Goal: Task Accomplishment & Management: Complete application form

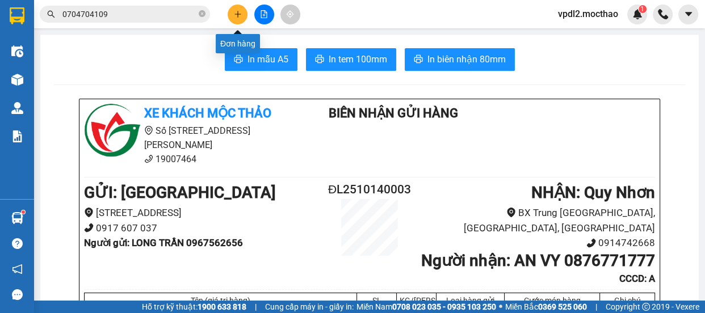
click at [245, 0] on html "Kết quả tìm kiếm ( 250 ) Bộ lọc Mã ĐH Trạng thái Món hàng Thu hộ Tổng cước Chưa…" at bounding box center [352, 156] width 705 height 313
click at [240, 18] on button at bounding box center [238, 15] width 20 height 20
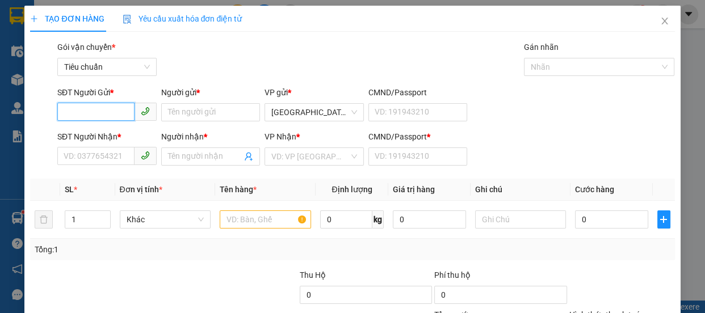
drag, startPoint x: 95, startPoint y: 107, endPoint x: 1, endPoint y: 18, distance: 129.3
click at [91, 104] on input "SĐT Người Gửi *" at bounding box center [95, 112] width 77 height 18
type input "0947363426"
click at [103, 131] on div "0947363426 - MY" at bounding box center [106, 135] width 85 height 12
type input "MY"
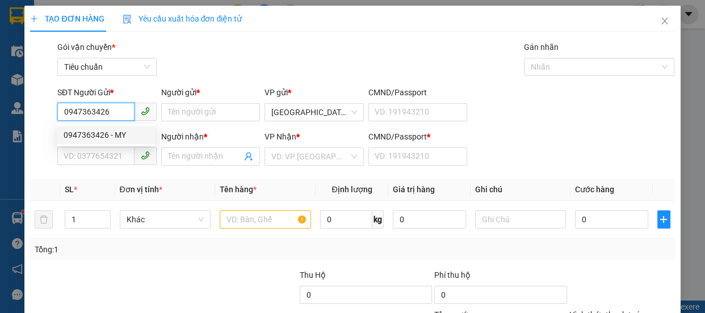
type input "0918358425"
type input "TUYẾT"
type input "0"
type input "50.000"
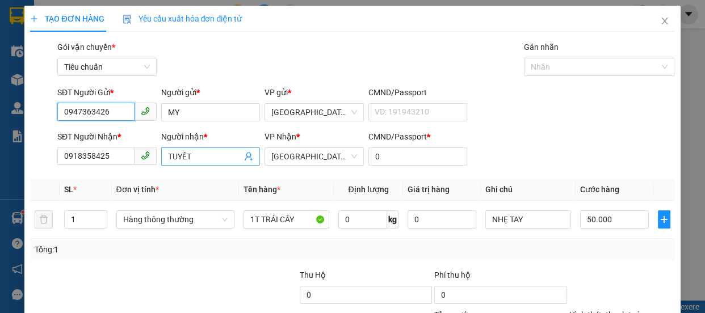
type input "0947363426"
drag, startPoint x: 190, startPoint y: 161, endPoint x: 0, endPoint y: 118, distance: 194.5
click at [0, 118] on div "TẠO ĐƠN HÀNG Yêu cầu xuất hóa đơn điện tử Transit Pickup Surcharge Ids Transit …" at bounding box center [352, 156] width 705 height 313
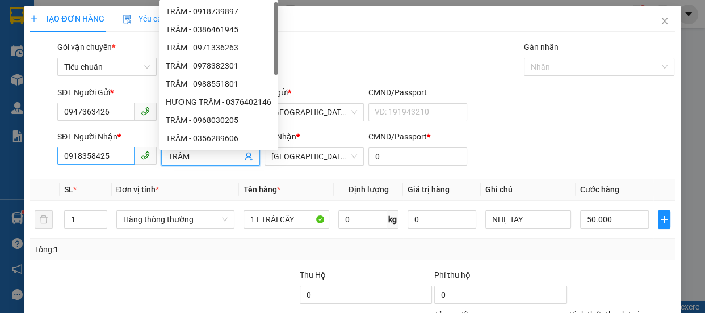
type input "TRẦM"
drag, startPoint x: 117, startPoint y: 160, endPoint x: 0, endPoint y: 170, distance: 117.5
click at [0, 181] on div "TẠO ĐƠN HÀNG Yêu cầu xuất hóa đơn điện tử Transit Pickup Surcharge Ids Transit …" at bounding box center [352, 156] width 705 height 313
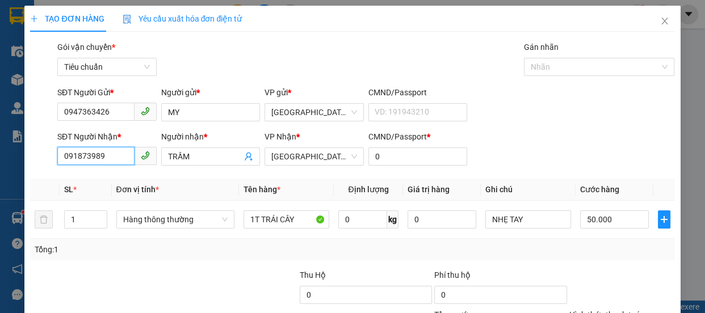
type input "0918739897"
click at [99, 178] on div "0918739897 - TRẦM" at bounding box center [106, 179] width 85 height 12
type input "120.000"
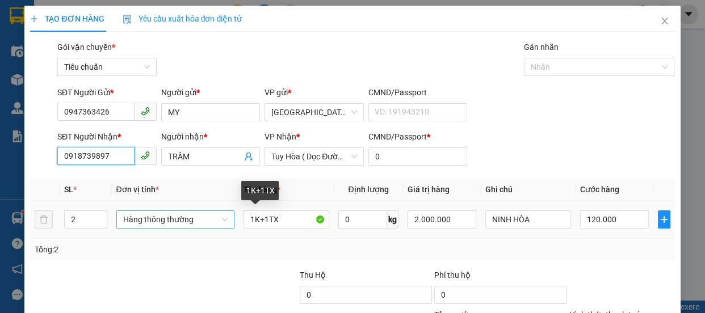
type input "0918739897"
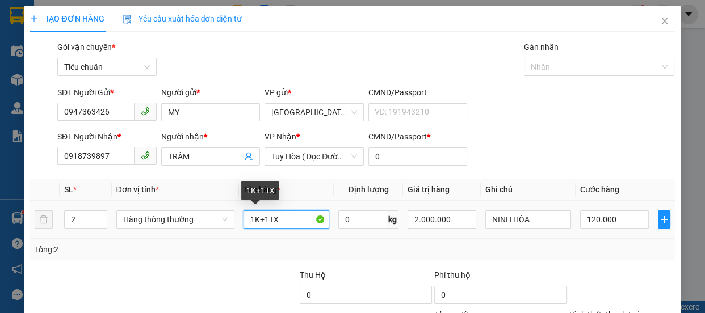
drag, startPoint x: 148, startPoint y: 224, endPoint x: 0, endPoint y: 205, distance: 149.4
click at [0, 221] on div "TẠO ĐƠN HÀNG Yêu cầu xuất hóa đơn điện tử Transit Pickup Surcharge Ids Transit …" at bounding box center [352, 156] width 705 height 313
type input "1K"
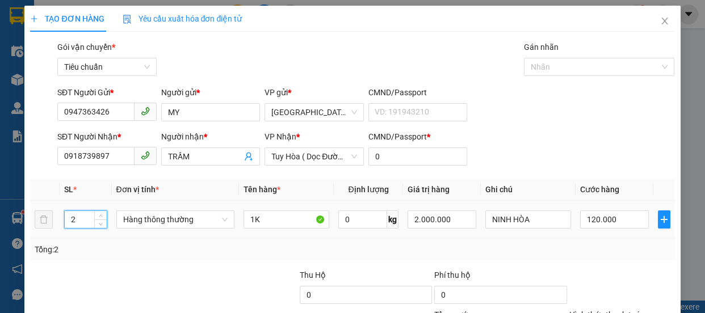
drag, startPoint x: 84, startPoint y: 219, endPoint x: 67, endPoint y: 189, distance: 34.6
click at [78, 217] on input "2" at bounding box center [85, 219] width 41 height 17
type input "1"
click at [259, 216] on input "1K" at bounding box center [287, 220] width 86 height 18
type input "1"
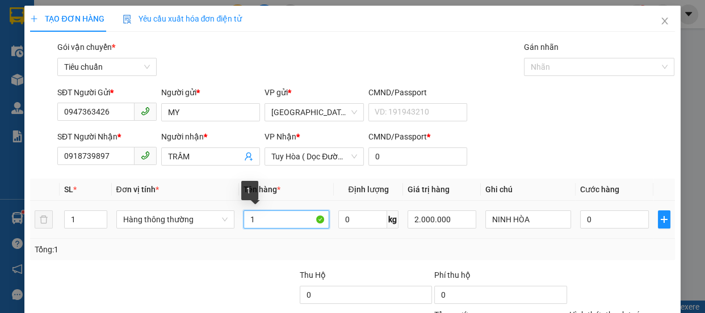
type input "0"
type input "1 ATISO"
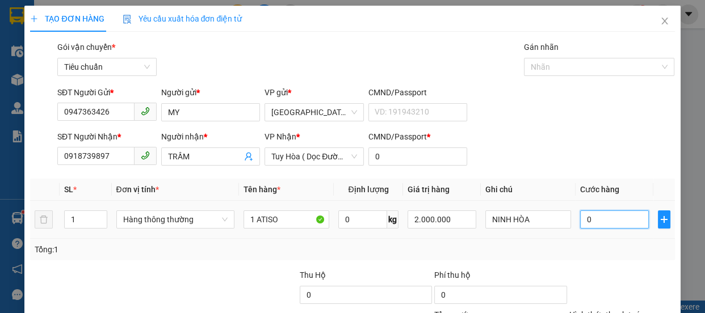
click at [613, 225] on input "0" at bounding box center [614, 220] width 69 height 18
type input "63"
type input "6"
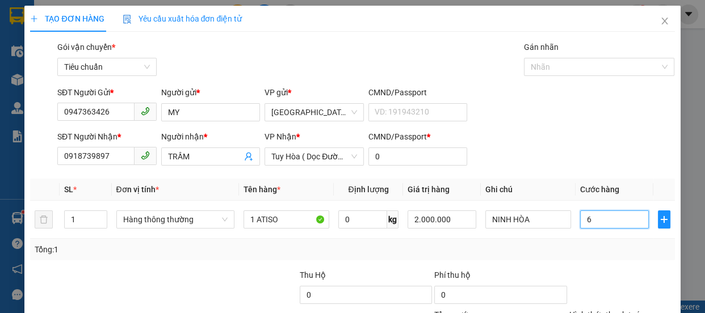
type input "6"
type input "60"
type input "600"
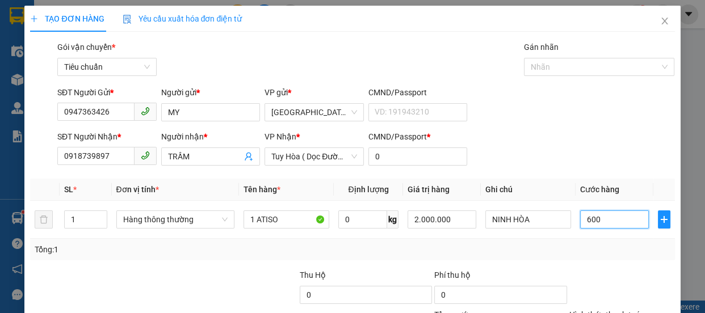
type input "600"
type input "6.000"
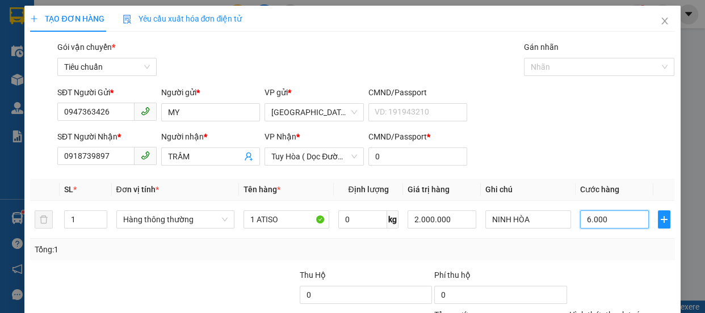
type input "60.000"
click at [510, 138] on div "SĐT Người Nhận * 0918739897 Người nhận * TRẦM VP Nhận * Tuy Hòa ( Dọc Đường ) C…" at bounding box center [366, 151] width 622 height 40
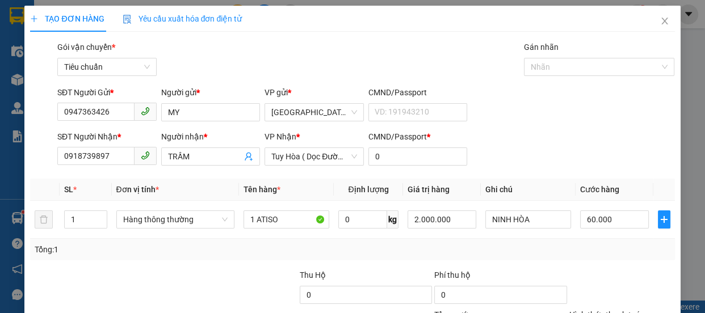
scroll to position [106, 0]
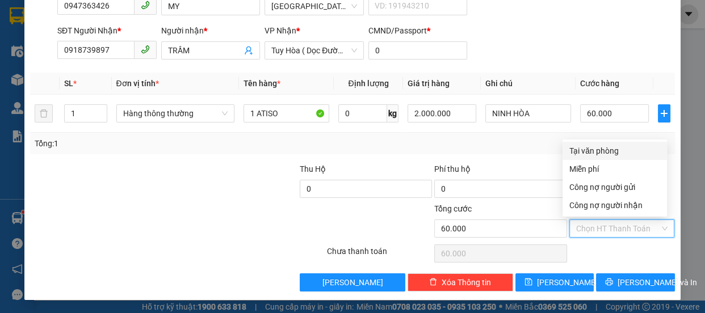
click at [598, 224] on input "Hình thức thanh toán" at bounding box center [618, 228] width 84 height 17
drag, startPoint x: 593, startPoint y: 148, endPoint x: 651, endPoint y: 212, distance: 86.0
click at [594, 149] on div "Tại văn phòng" at bounding box center [614, 151] width 91 height 12
type input "0"
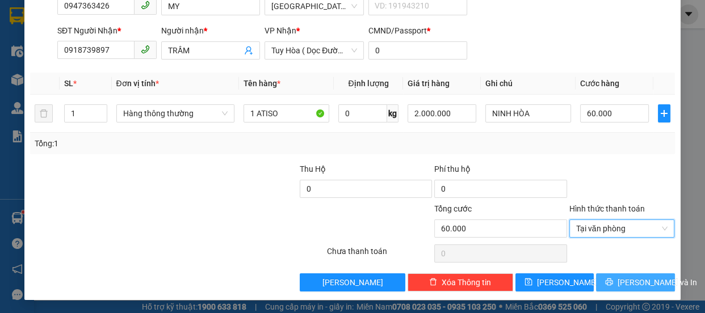
drag, startPoint x: 631, startPoint y: 290, endPoint x: 631, endPoint y: 265, distance: 24.4
click at [631, 287] on div "TẠO ĐƠN HÀNG Yêu cầu xuất hóa đơn điện tử Transit Pickup Surcharge Ids Transit …" at bounding box center [352, 100] width 656 height 401
click at [626, 281] on span "[PERSON_NAME] và In" at bounding box center [657, 283] width 79 height 12
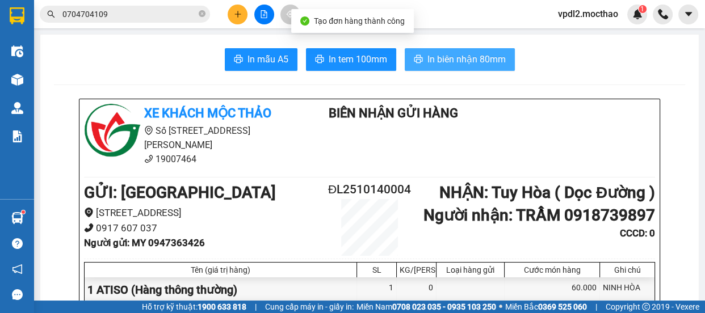
click at [459, 61] on span "In biên nhận 80mm" at bounding box center [467, 59] width 78 height 14
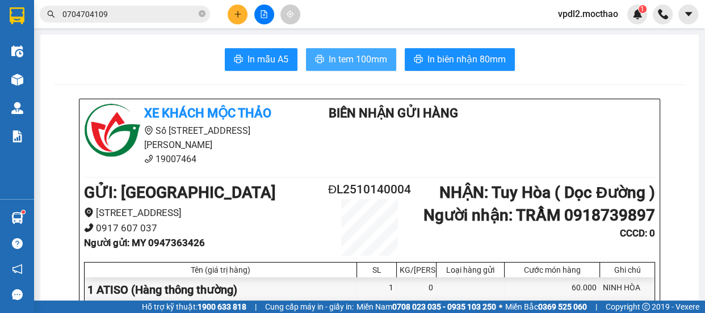
click at [337, 59] on span "In tem 100mm" at bounding box center [358, 59] width 58 height 14
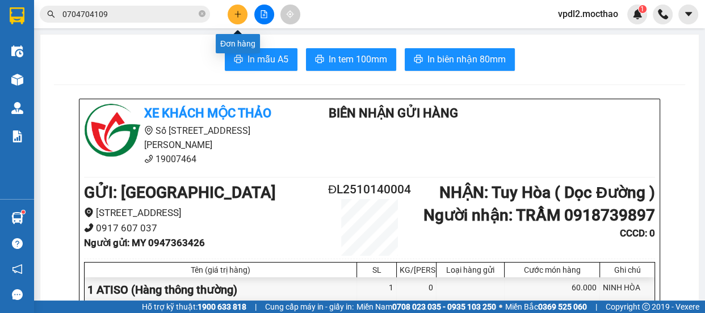
click at [240, 16] on icon "plus" at bounding box center [238, 14] width 8 height 8
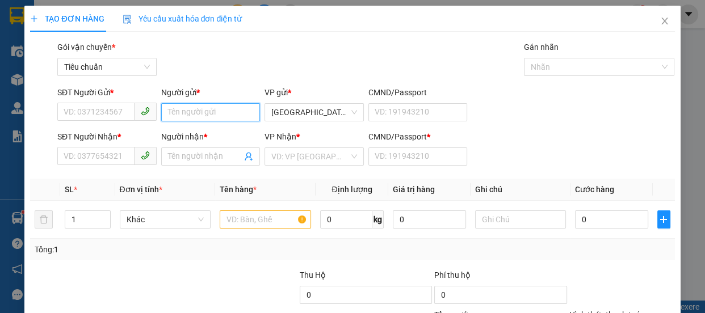
click at [190, 113] on input "Người gửi *" at bounding box center [210, 112] width 99 height 18
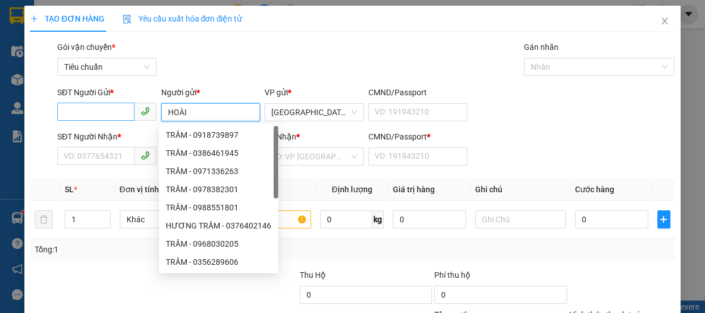
type input "HOÀI"
click at [126, 112] on input "SĐT Người Gửi *" at bounding box center [95, 112] width 77 height 18
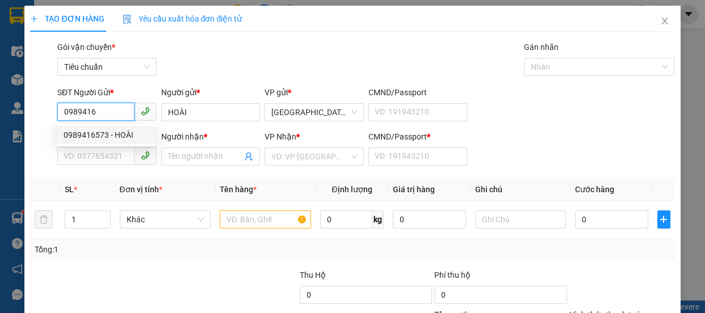
click at [104, 139] on div "0989416573 - HOÀI" at bounding box center [106, 135] width 85 height 12
type input "0989416573"
type input "0788566968"
type input "TRANG"
type input "0"
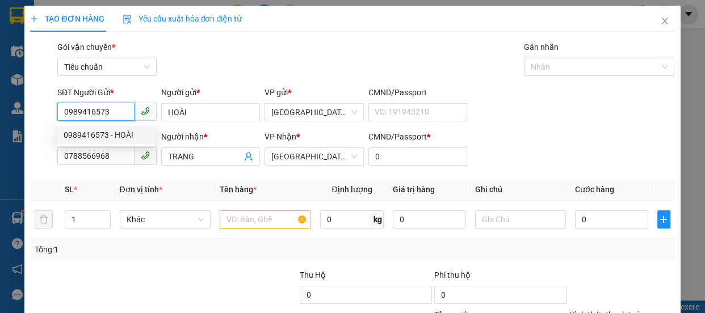
type input "150.000"
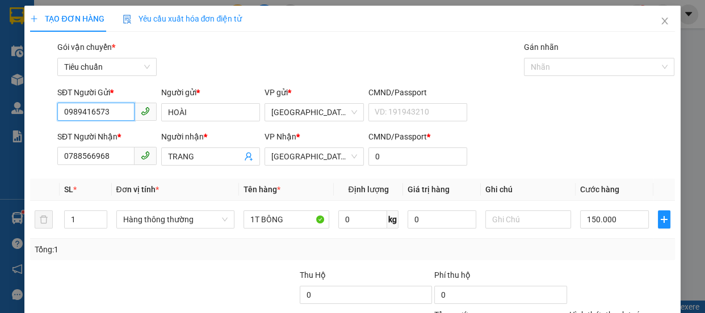
scroll to position [106, 0]
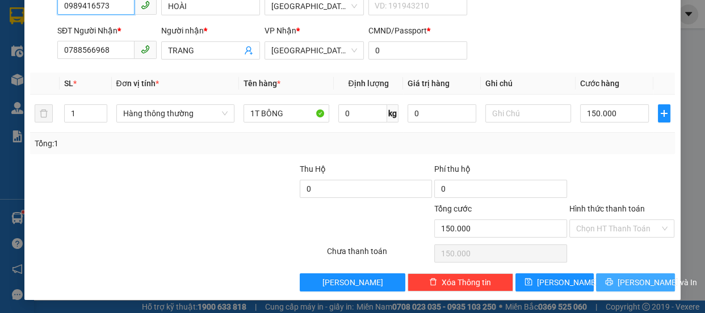
type input "0989416573"
click at [625, 283] on span "[PERSON_NAME] và In" at bounding box center [657, 283] width 79 height 12
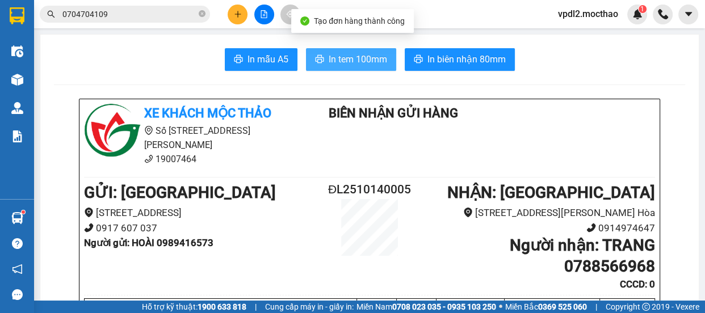
click at [342, 59] on span "In tem 100mm" at bounding box center [358, 59] width 58 height 14
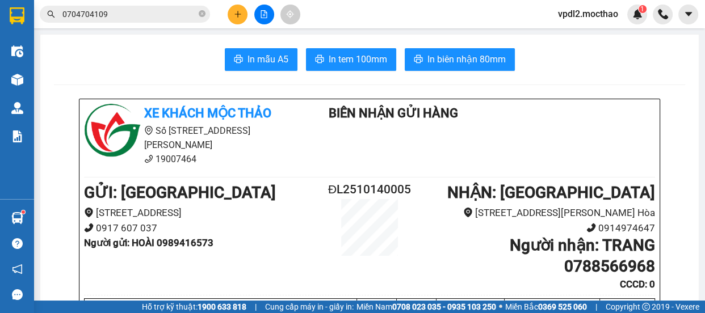
click at [580, 16] on span "vpdl2.mocthao" at bounding box center [588, 14] width 78 height 14
click at [583, 37] on span "Đăng xuất" at bounding box center [593, 35] width 55 height 12
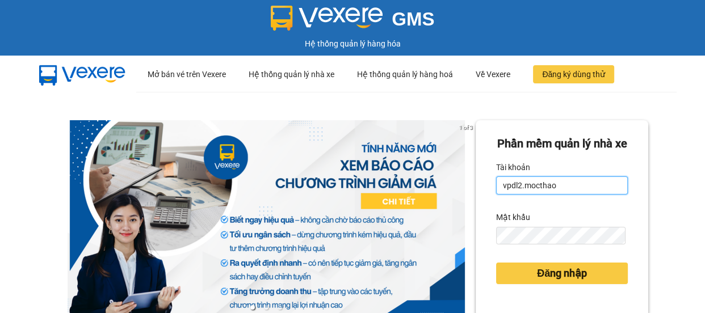
click at [560, 195] on input "vpdl2.mocthao" at bounding box center [562, 186] width 132 height 18
type input "vpdl1.mocthao"
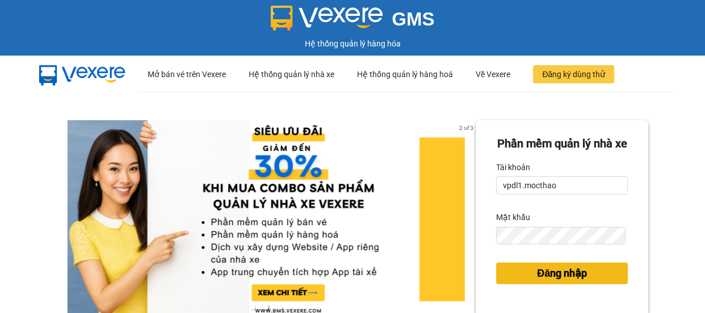
drag, startPoint x: 553, startPoint y: 293, endPoint x: 450, endPoint y: 228, distance: 121.5
click at [552, 282] on span "Đăng nhập" at bounding box center [562, 274] width 50 height 16
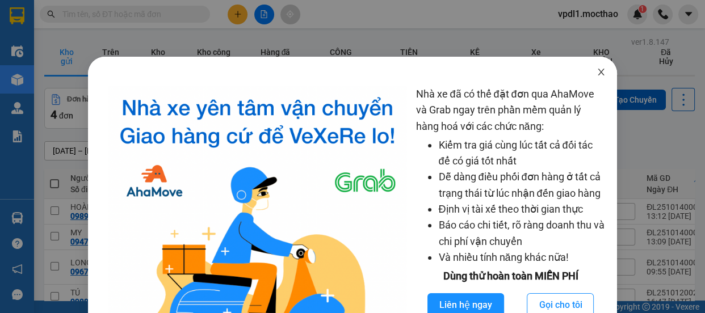
drag, startPoint x: 589, startPoint y: 72, endPoint x: 368, endPoint y: 30, distance: 224.9
click at [588, 72] on span "Close" at bounding box center [601, 73] width 32 height 32
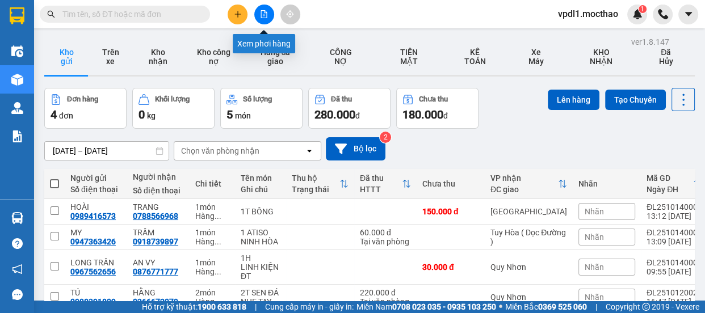
click at [266, 12] on icon "file-add" at bounding box center [264, 14] width 6 height 8
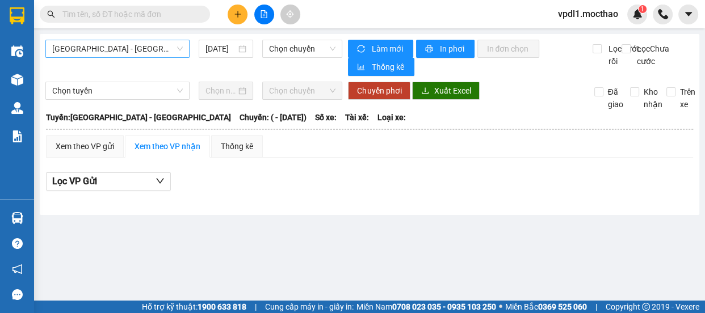
click at [119, 51] on span "[GEOGRAPHIC_DATA] - [GEOGRAPHIC_DATA]" at bounding box center [117, 48] width 131 height 17
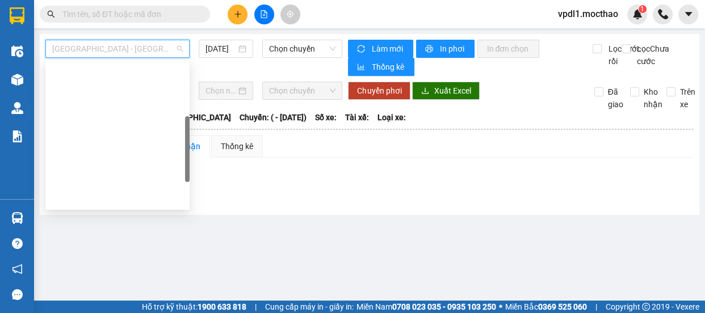
scroll to position [250, 0]
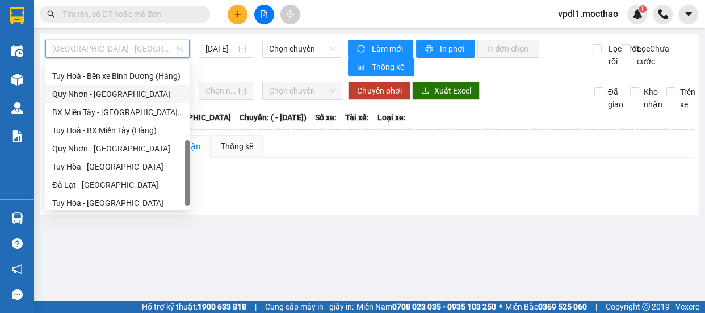
click at [97, 94] on div "Quy Nhơn - [GEOGRAPHIC_DATA]" at bounding box center [117, 94] width 131 height 12
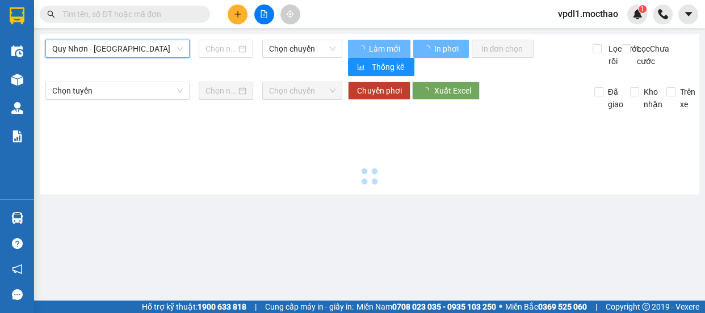
type input "[DATE]"
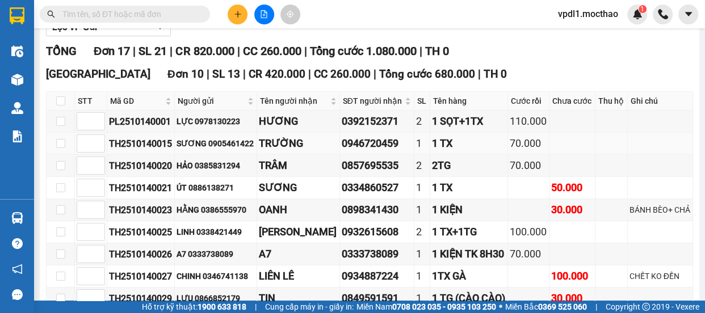
scroll to position [206, 0]
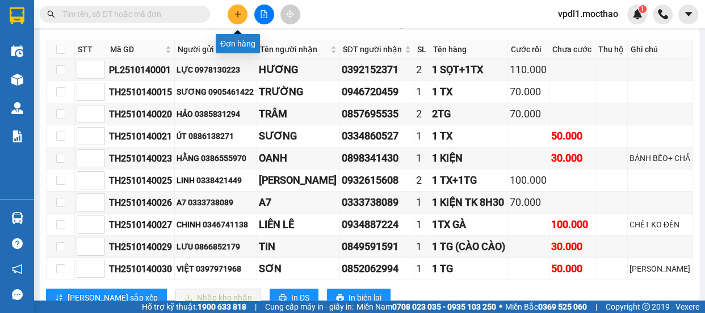
click at [234, 15] on icon "plus" at bounding box center [238, 14] width 8 height 8
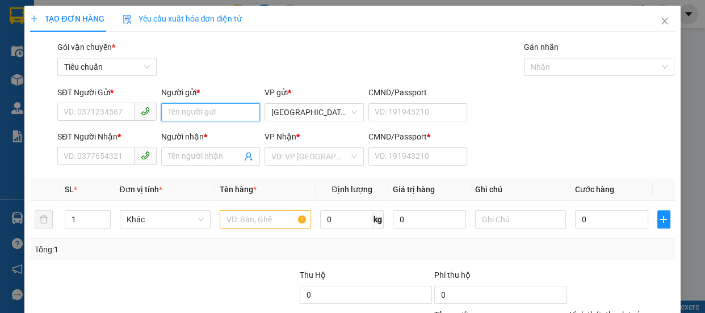
click at [187, 119] on input "Người gửi *" at bounding box center [210, 112] width 99 height 18
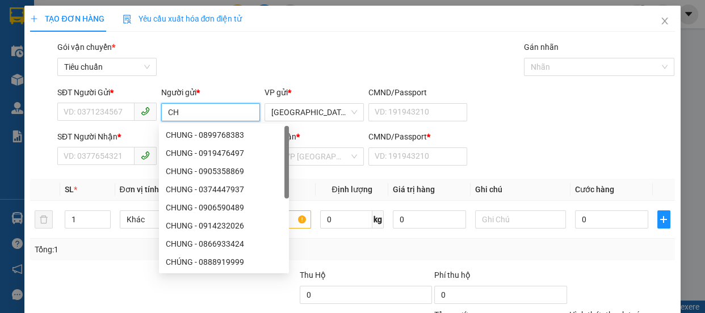
type input "C"
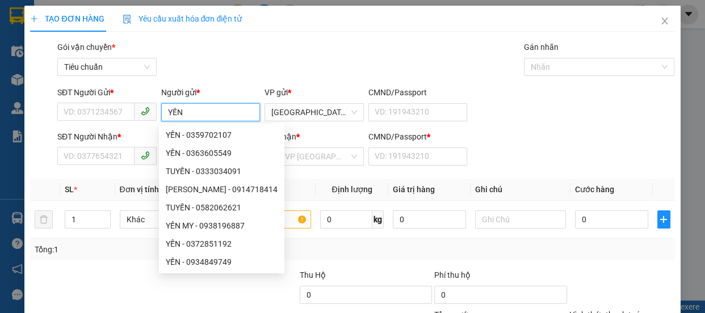
type input "YẾN"
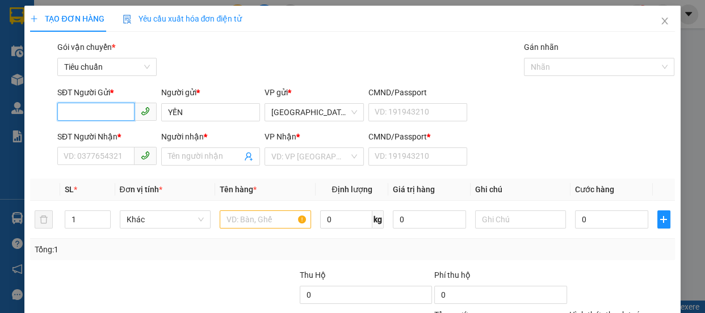
click at [106, 114] on input "SĐT Người Gửi *" at bounding box center [95, 112] width 77 height 18
type input "0963757992"
click at [114, 136] on div "0963757992 - YẾN" at bounding box center [106, 135] width 85 height 12
type input "0934880020"
type input "LOAN"
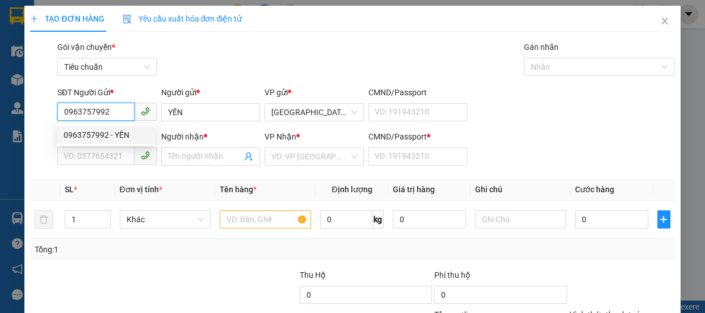
type input "0"
type input "350.000"
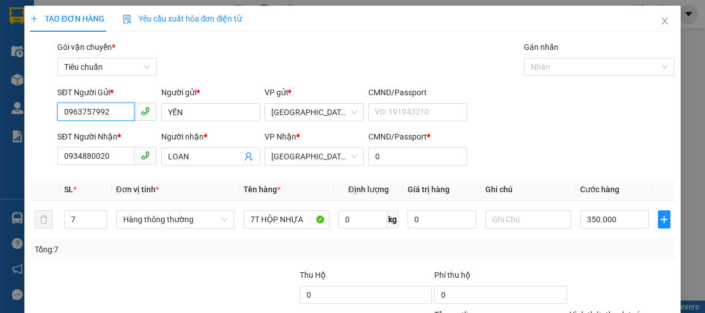
type input "0963757992"
drag, startPoint x: 100, startPoint y: 169, endPoint x: 49, endPoint y: 169, distance: 51.1
click at [49, 169] on div "SĐT Người Nhận * 0934880020 Người nhận * LOAN LOAN VP Nhận * Tuy Hòa CMND/Passp…" at bounding box center [352, 151] width 647 height 40
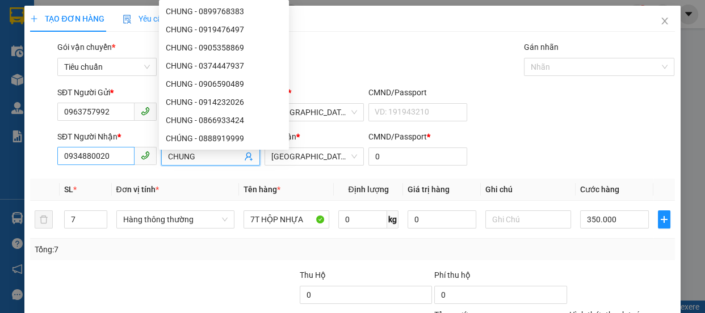
type input "CHUNG"
drag, startPoint x: 124, startPoint y: 156, endPoint x: 0, endPoint y: 179, distance: 126.6
click at [0, 179] on div "TẠO ĐƠN HÀNG Yêu cầu xuất hóa đơn điện tử Transit Pickup Surcharge Ids Transit …" at bounding box center [352, 156] width 705 height 313
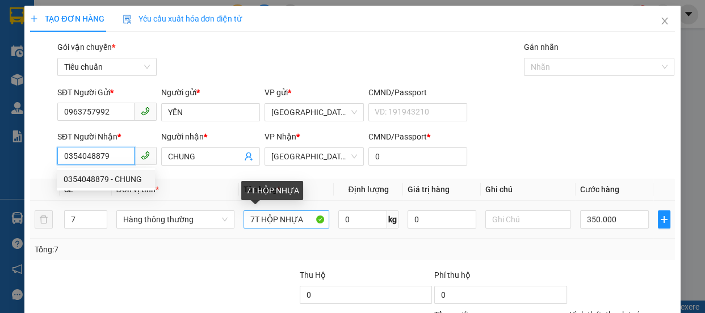
type input "0354048879"
click at [250, 220] on input "7T HỘP NHỰA" at bounding box center [287, 220] width 86 height 18
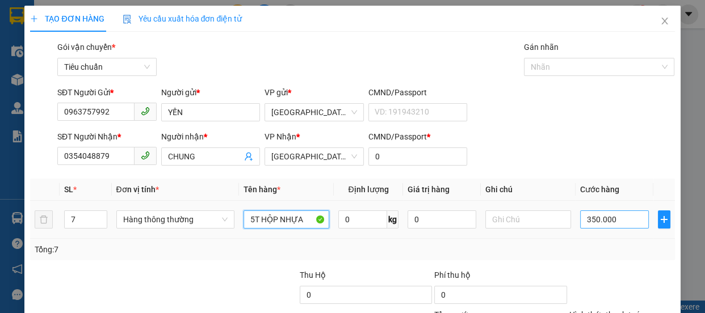
type input "5T HỘP NHỰA"
click at [614, 223] on input "350.000" at bounding box center [614, 220] width 69 height 18
type input "2"
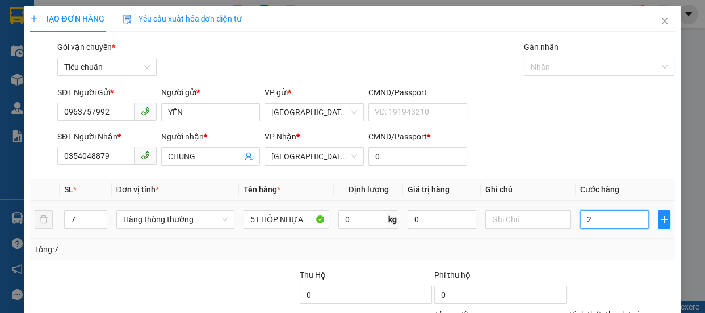
type input "25"
type input "250"
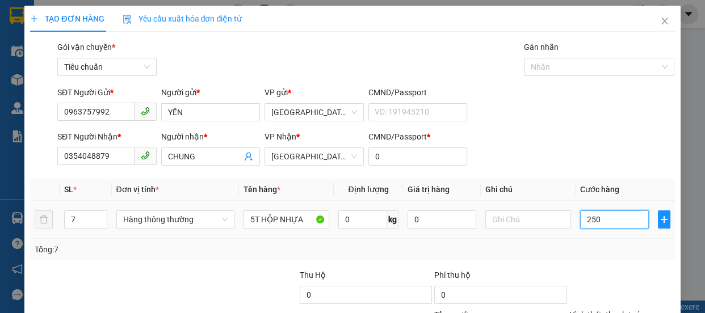
type input "250"
type input "250.000"
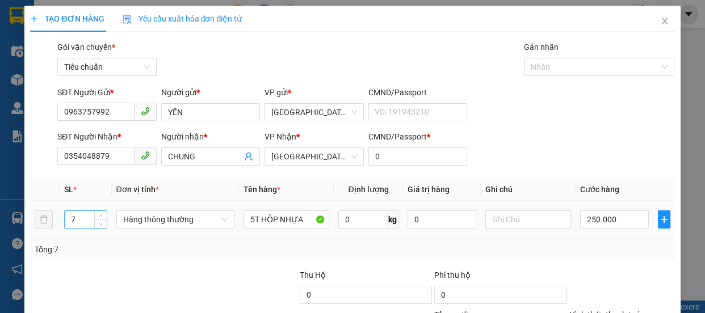
click at [79, 220] on input "7" at bounding box center [85, 219] width 41 height 17
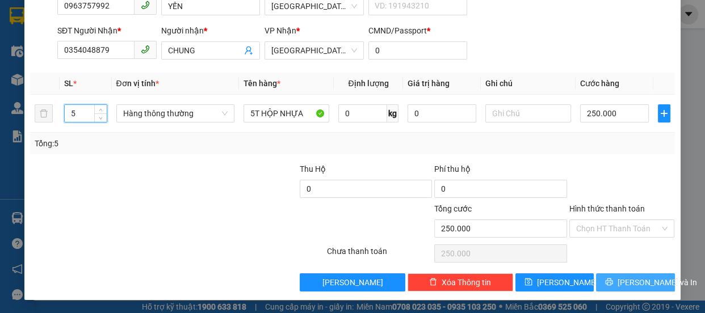
type input "5"
click at [636, 284] on span "[PERSON_NAME] và In" at bounding box center [657, 283] width 79 height 12
type input "0"
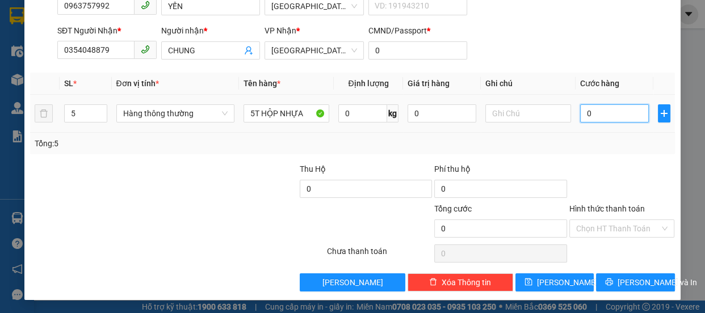
click at [590, 117] on input "0" at bounding box center [614, 113] width 69 height 18
type input "2"
type input "25"
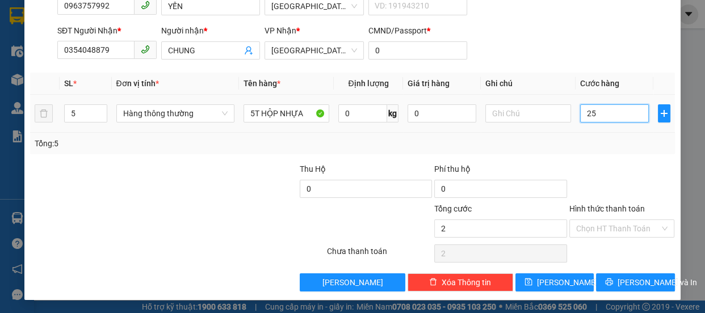
type input "25"
type input "250"
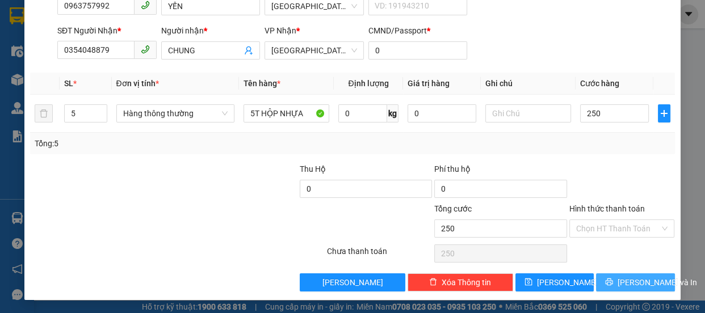
type input "250.000"
click at [621, 283] on span "[PERSON_NAME] và In" at bounding box center [657, 283] width 79 height 12
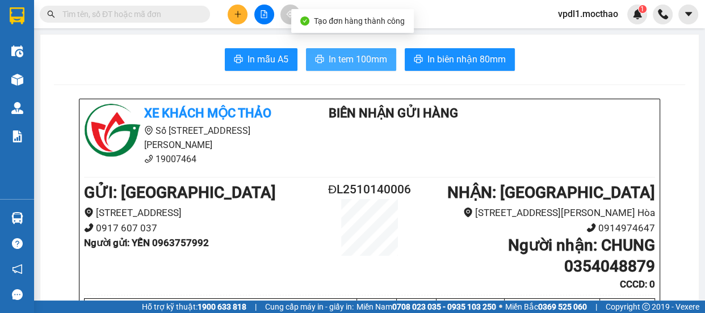
click at [362, 57] on span "In tem 100mm" at bounding box center [358, 59] width 58 height 14
